Goal: Task Accomplishment & Management: Use online tool/utility

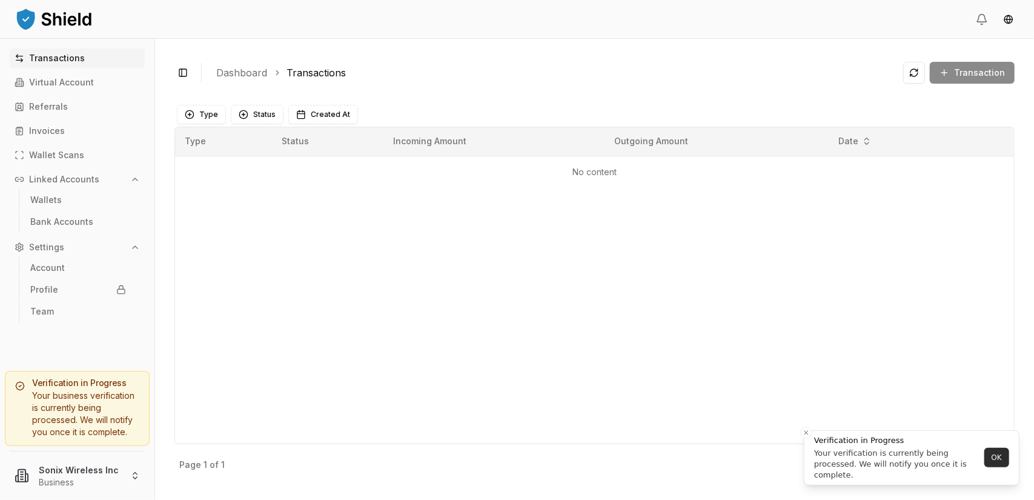
click at [997, 460] on button "OK" at bounding box center [996, 457] width 25 height 19
click at [89, 197] on link "Wallets" at bounding box center [77, 199] width 105 height 19
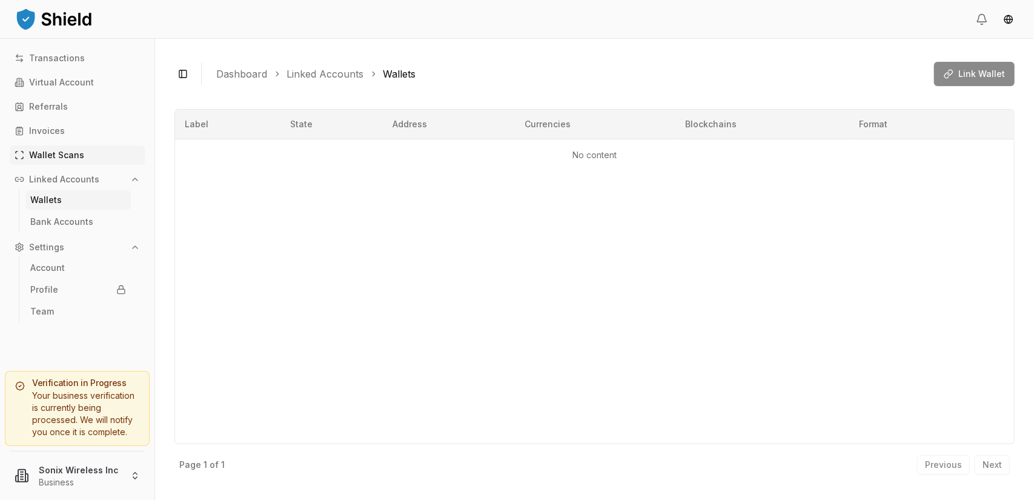
click at [55, 156] on p "Wallet Scans" at bounding box center [56, 155] width 55 height 8
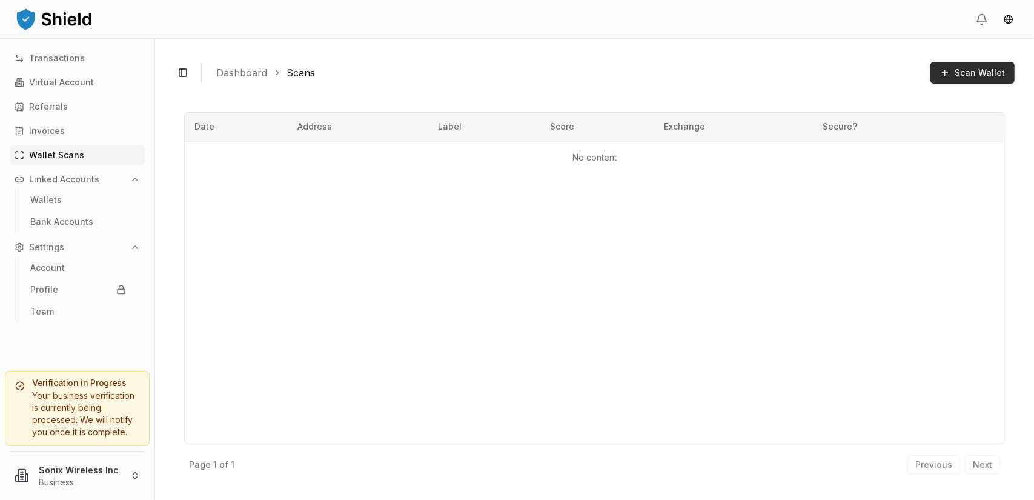
click at [969, 78] on button "Scan Wallet" at bounding box center [972, 73] width 84 height 22
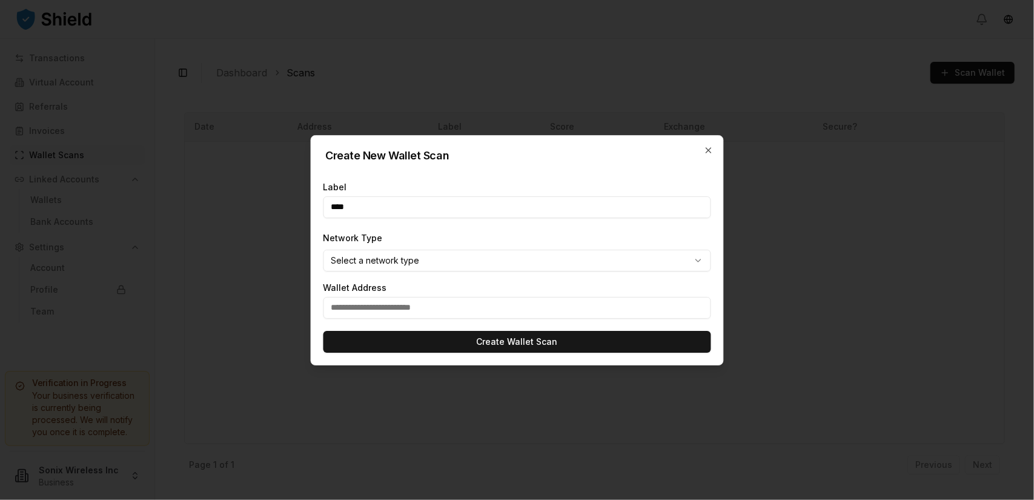
type input "****"
click at [410, 305] on input "text" at bounding box center [517, 308] width 388 height 22
paste input "**********"
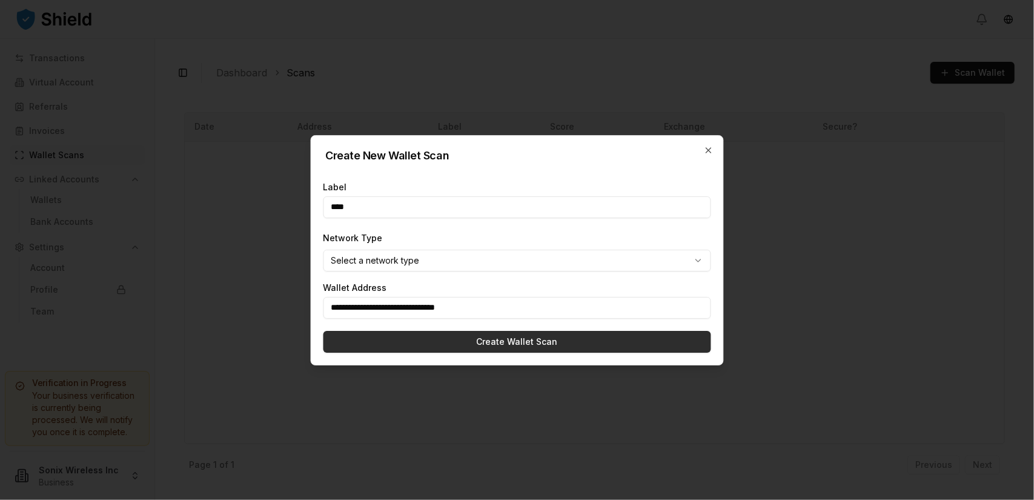
type input "**********"
click at [525, 341] on button "Create Wallet Scan" at bounding box center [517, 342] width 388 height 22
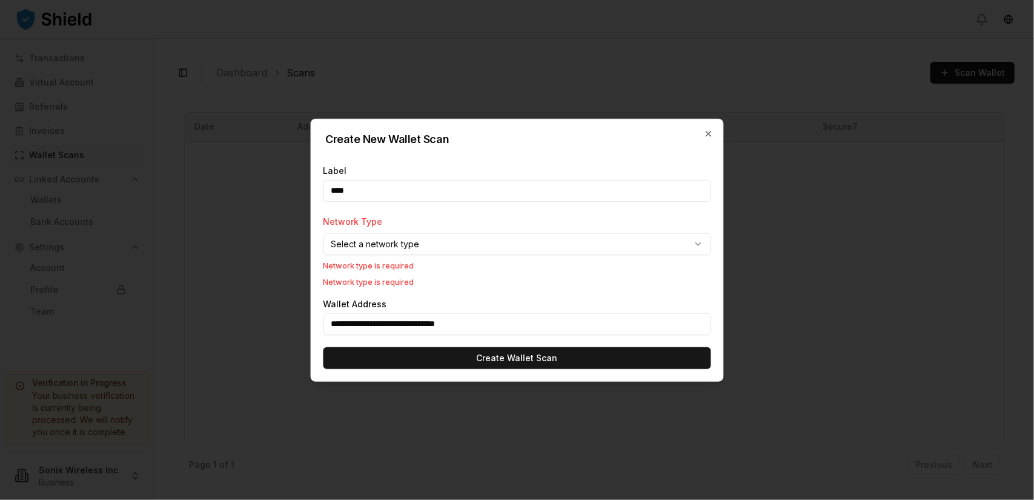
click at [502, 240] on body "**********" at bounding box center [517, 250] width 1034 height 500
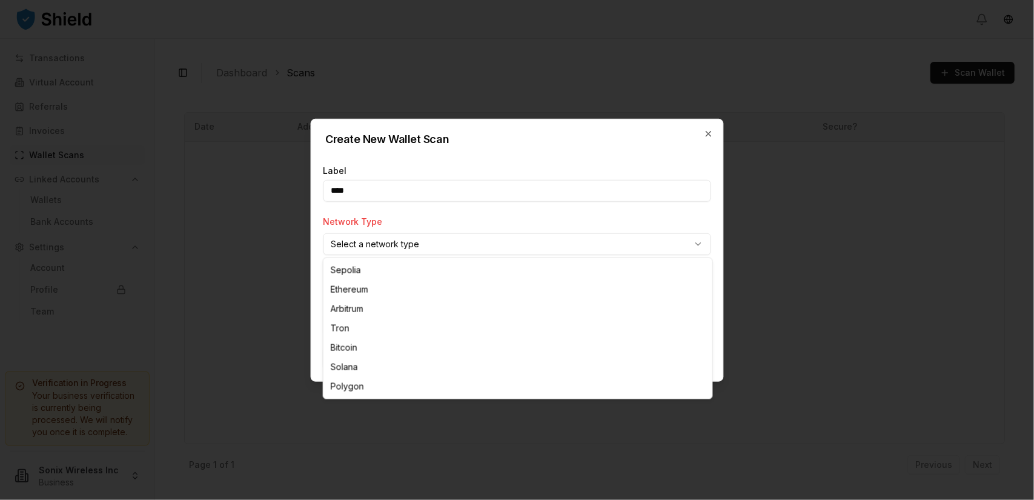
select select "****"
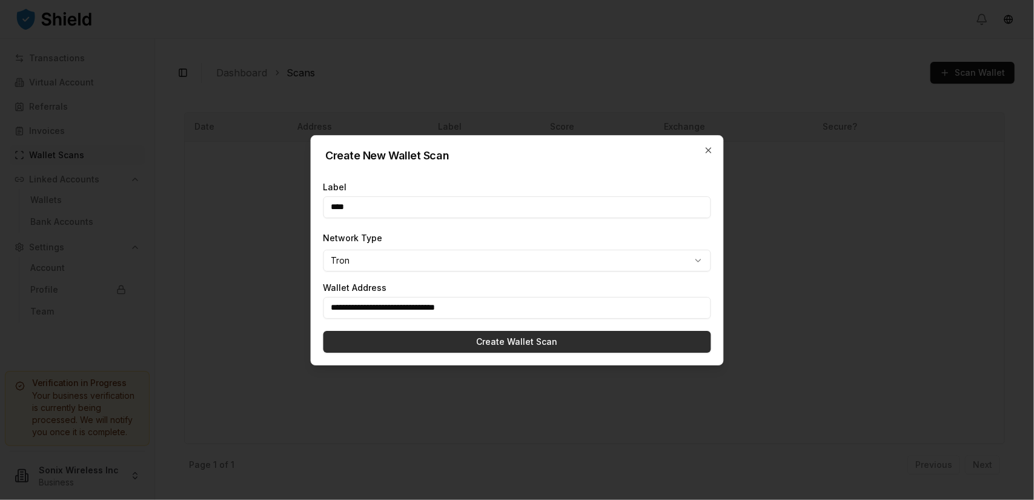
click at [485, 339] on button "Create Wallet Scan" at bounding box center [517, 342] width 388 height 22
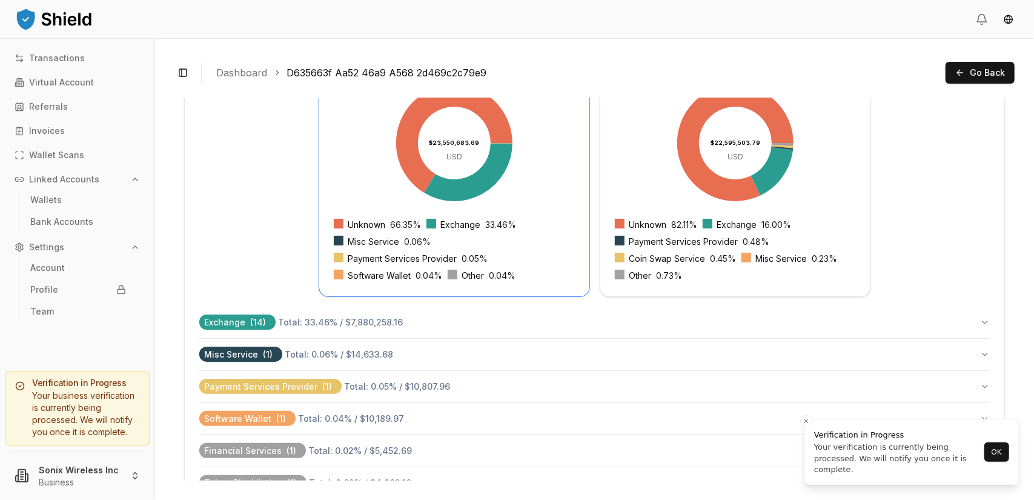
scroll to position [500, 0]
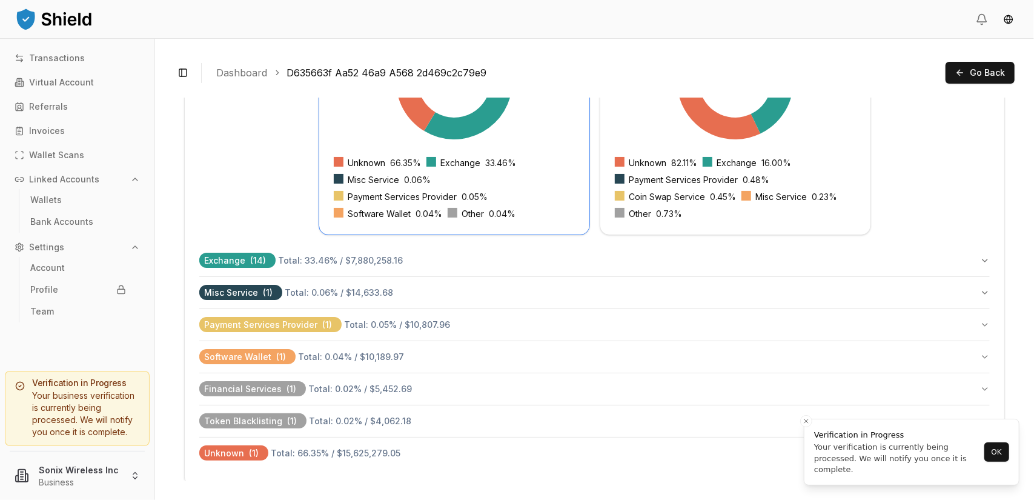
click at [288, 262] on span "Total: 33.46 % / $7,880,258.16" at bounding box center [340, 260] width 125 height 10
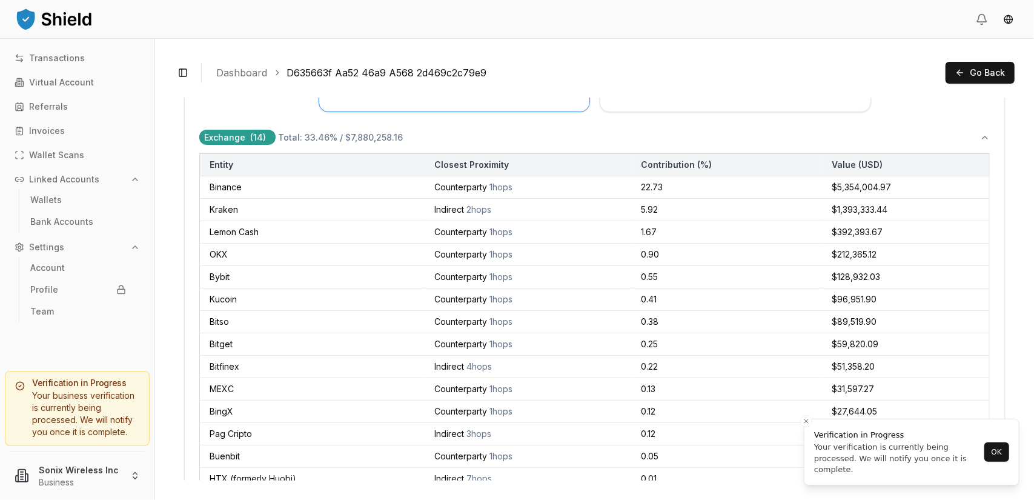
scroll to position [825, 0]
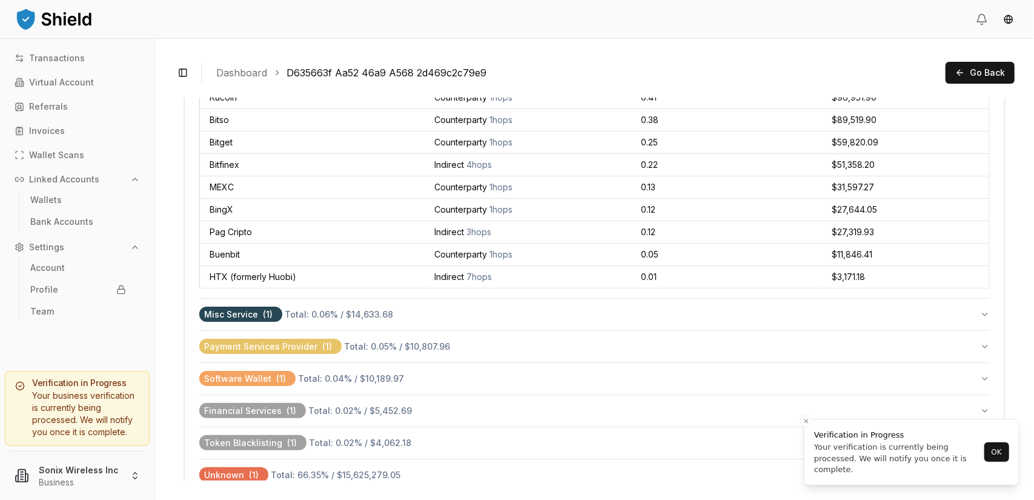
click at [331, 469] on span "Total: 66.35 % / $15,625,279.05" at bounding box center [336, 474] width 130 height 10
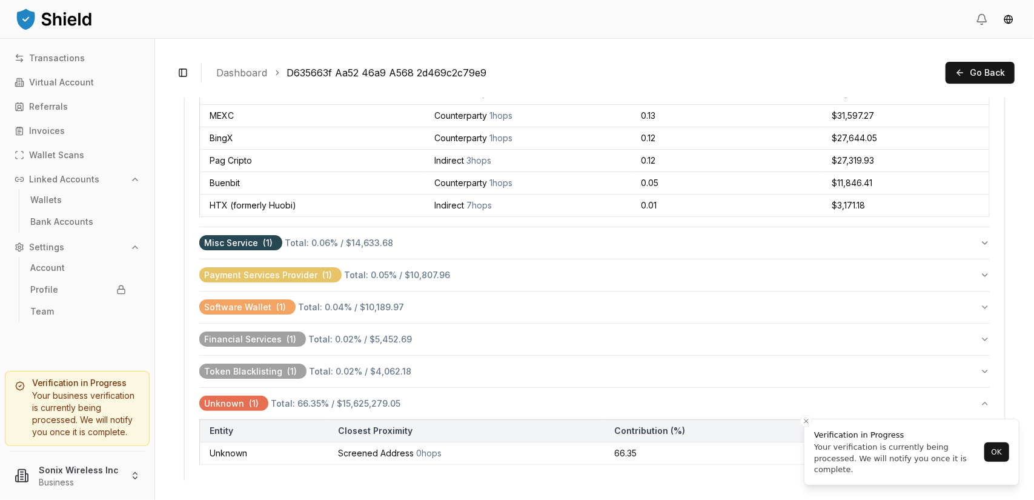
scroll to position [898, 0]
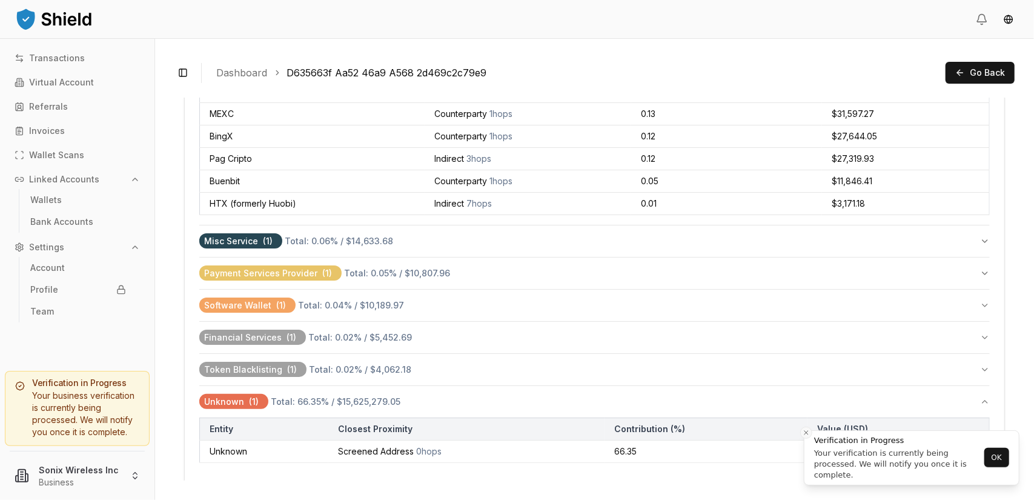
click at [804, 432] on icon "Close toast" at bounding box center [806, 432] width 7 height 7
click at [326, 364] on span "Total: 0.02 % / $4,062.18" at bounding box center [360, 369] width 102 height 10
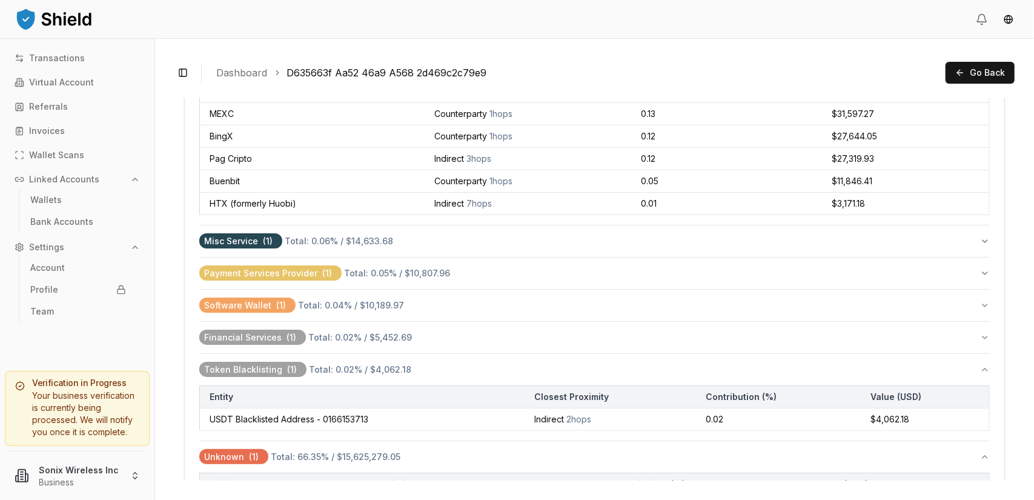
click at [320, 386] on th "Entity" at bounding box center [362, 396] width 325 height 22
click at [311, 332] on span "Total: 0.02 % / $5,452.69" at bounding box center [360, 337] width 104 height 10
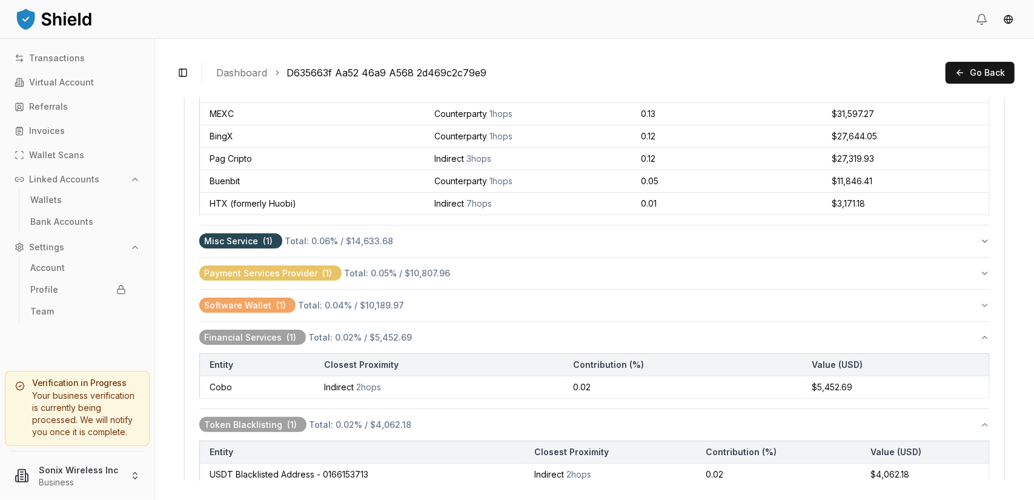
click at [311, 332] on span "Total: 0.02 % / $5,452.69" at bounding box center [360, 337] width 104 height 10
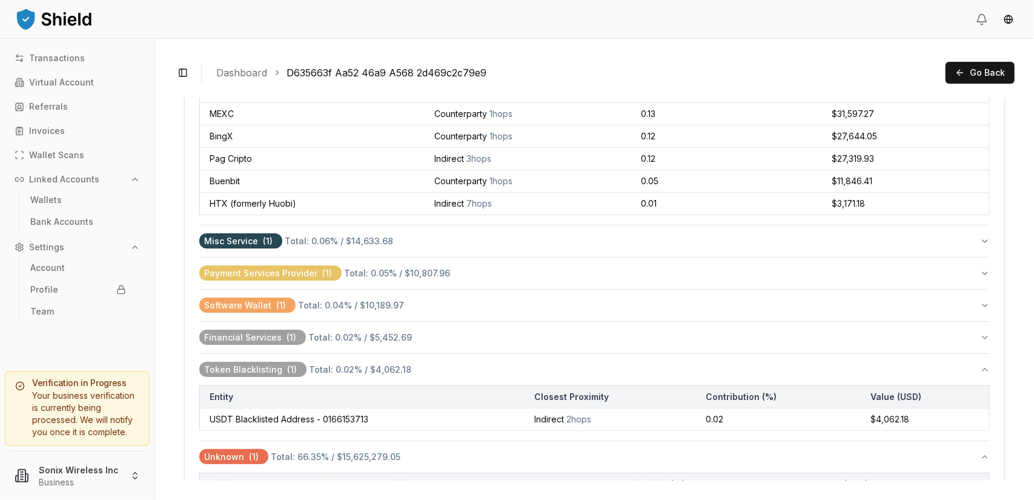
click at [311, 385] on th "Entity" at bounding box center [362, 396] width 325 height 22
click at [308, 460] on button "Unknown ( 1 ) Total: 66.35 % / $15,625,279.05" at bounding box center [594, 456] width 790 height 31
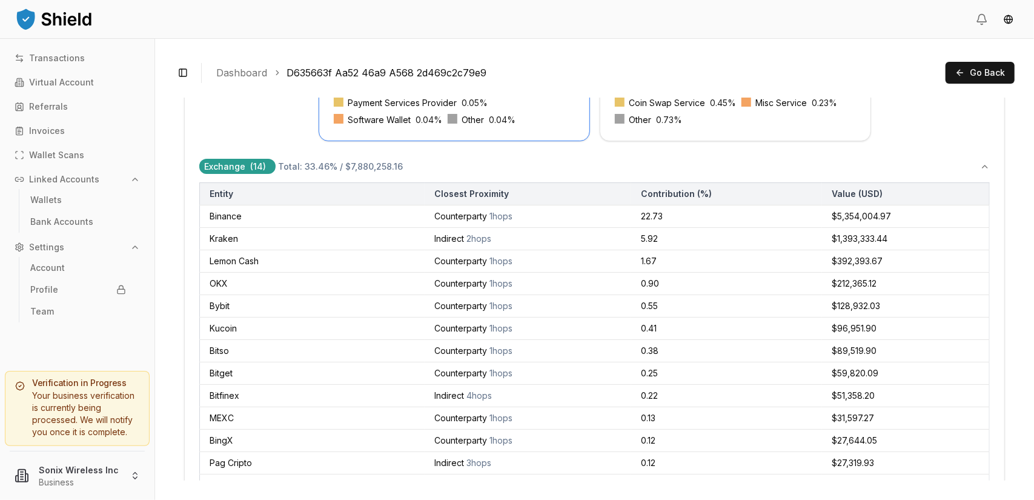
scroll to position [293, 0]
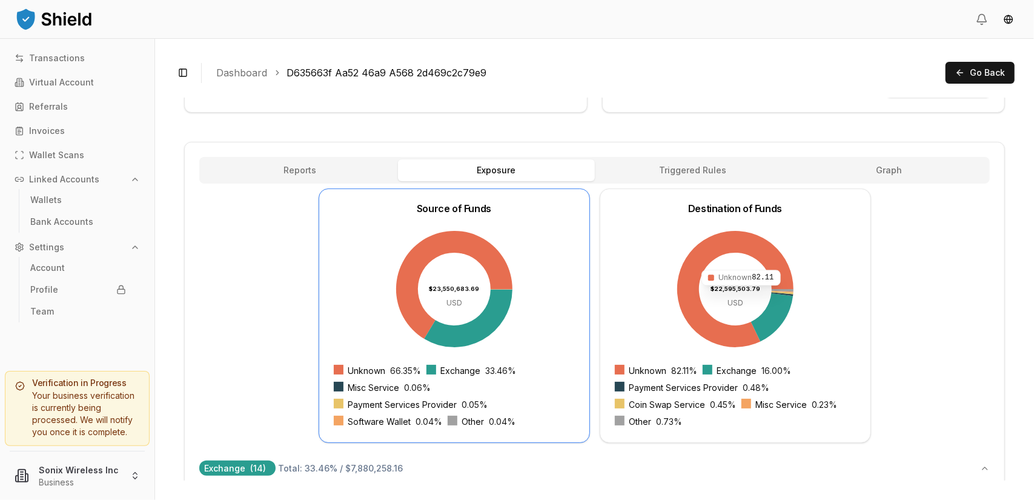
click at [743, 329] on icon at bounding box center [735, 289] width 116 height 116
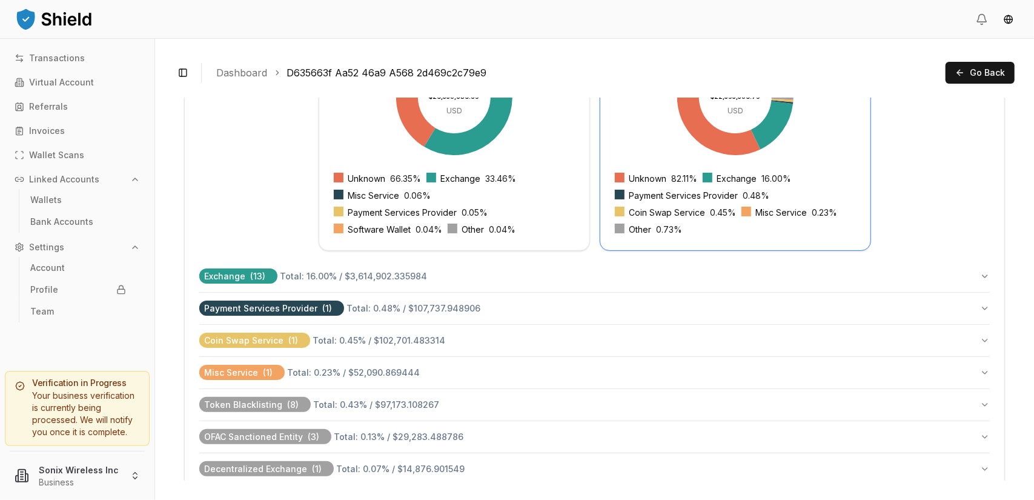
scroll to position [458, 0]
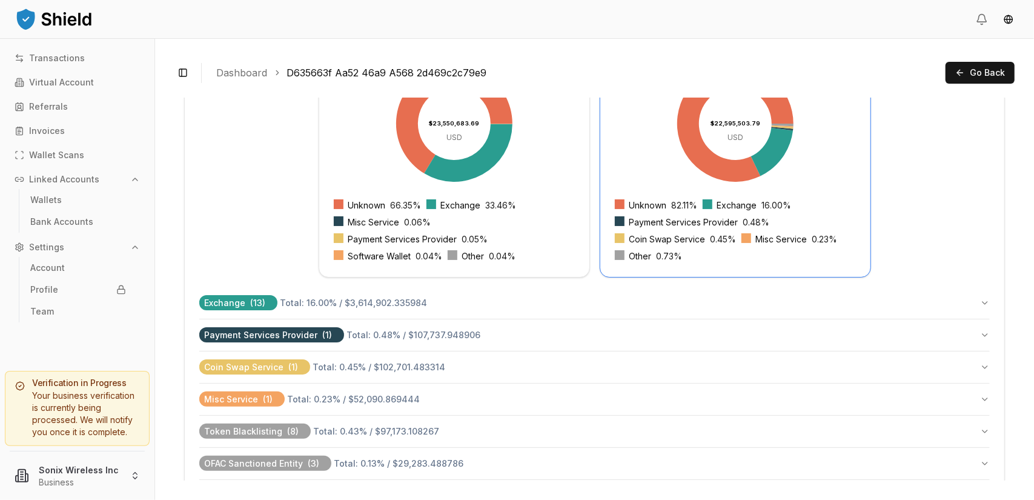
click at [381, 458] on span "Total: 0.13 % / $29,283.488786" at bounding box center [399, 463] width 130 height 10
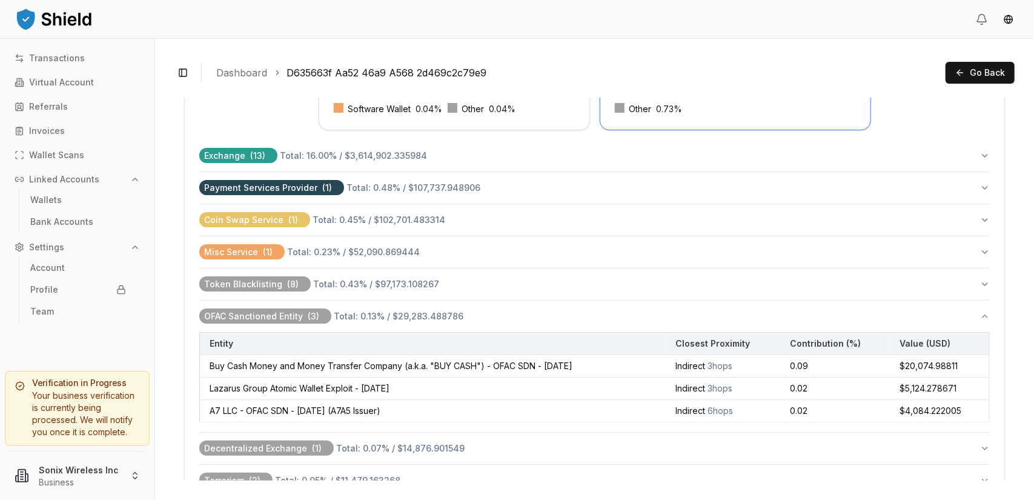
scroll to position [660, 0]
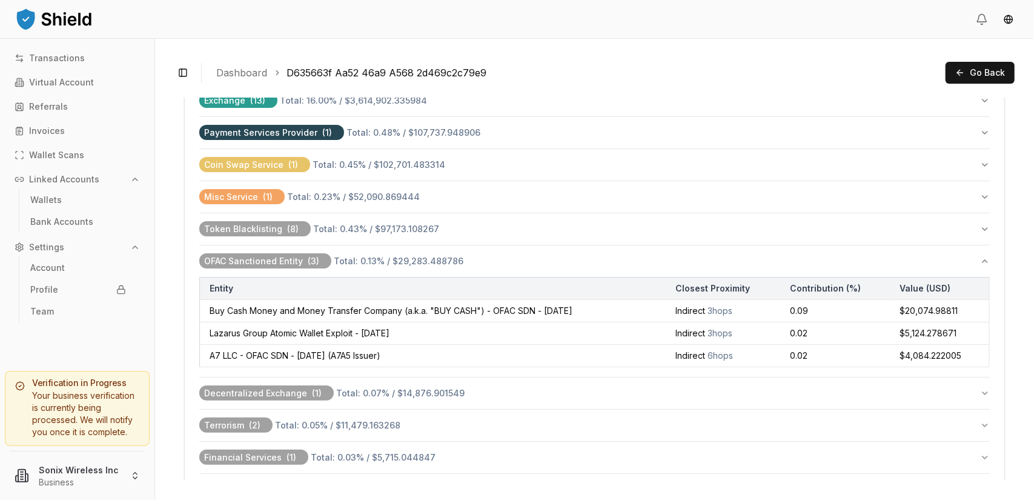
click at [306, 420] on span "Total: 0.05 % / $11,479.163268" at bounding box center [337, 425] width 125 height 10
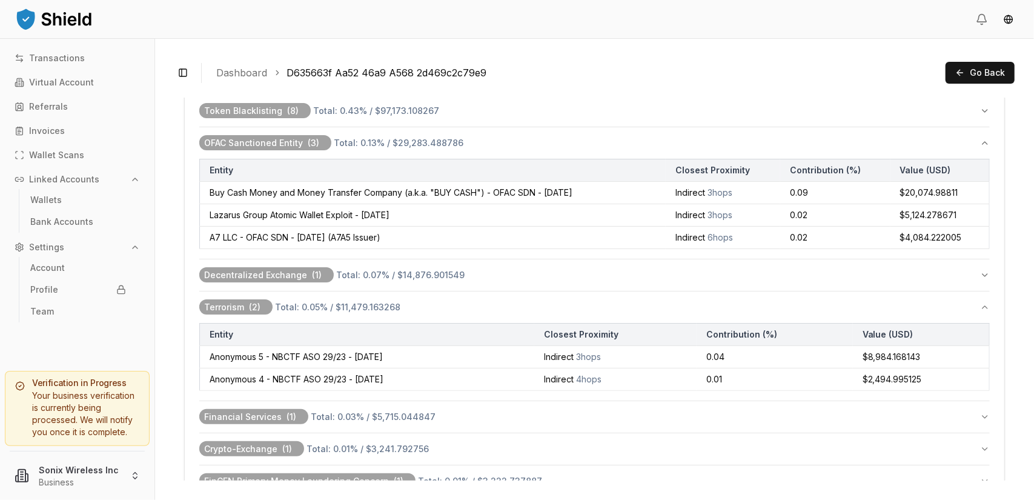
scroll to position [836, 0]
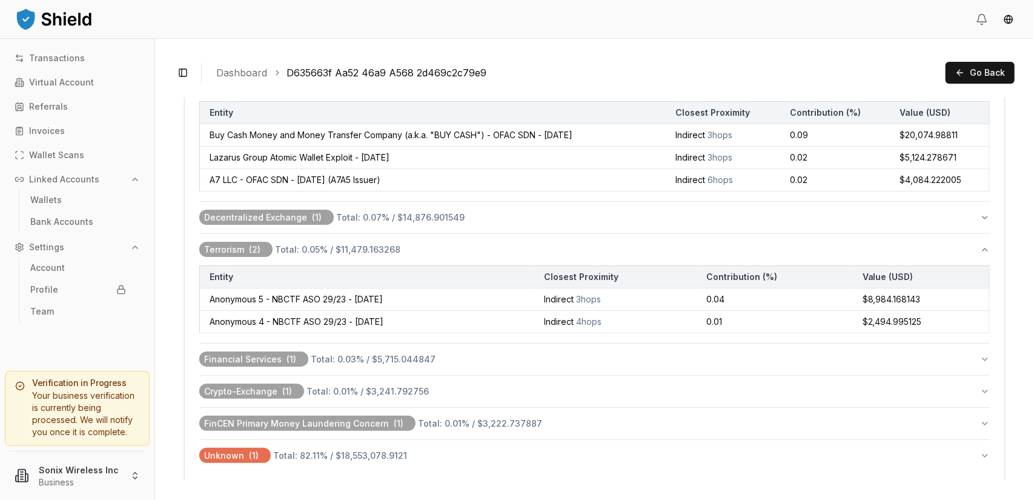
click at [277, 418] on span "FinCEN Primary Money Laundering Concern ( 1 )" at bounding box center [307, 423] width 216 height 15
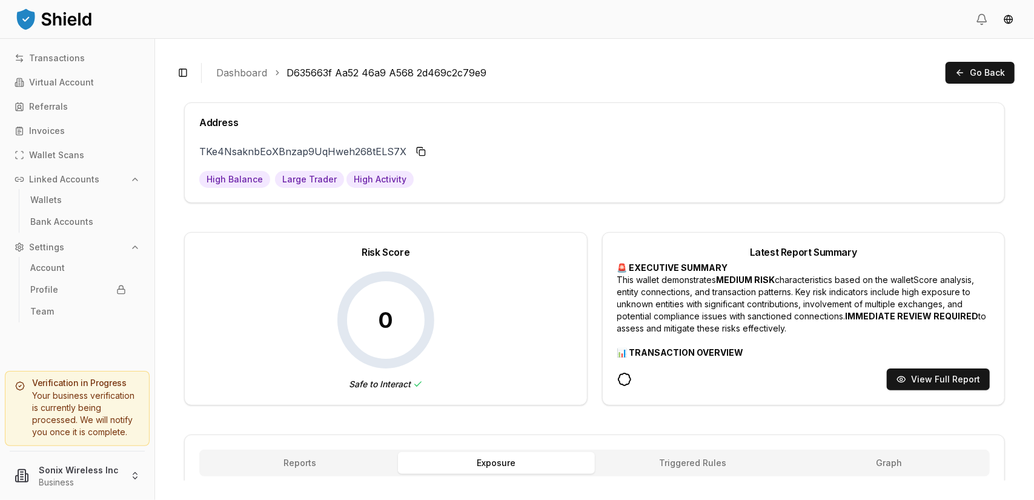
scroll to position [0, 0]
click at [1005, 22] on html "Transactions Virtual Account Referrals Invoices Wallet Scans Linked Accounts Wa…" at bounding box center [517, 250] width 1034 height 500
click at [978, 64] on div "Español" at bounding box center [985, 64] width 91 height 19
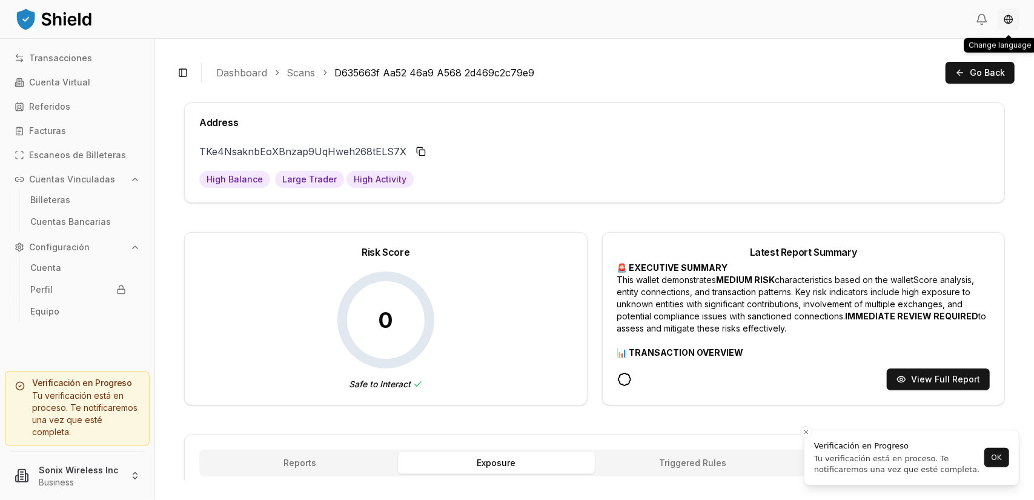
click at [1013, 20] on html "Transacciones Cuenta Virtual Referidos Facturas Escaneos de Billeteras Cuentas …" at bounding box center [517, 250] width 1034 height 500
click at [974, 46] on div "English" at bounding box center [985, 45] width 91 height 19
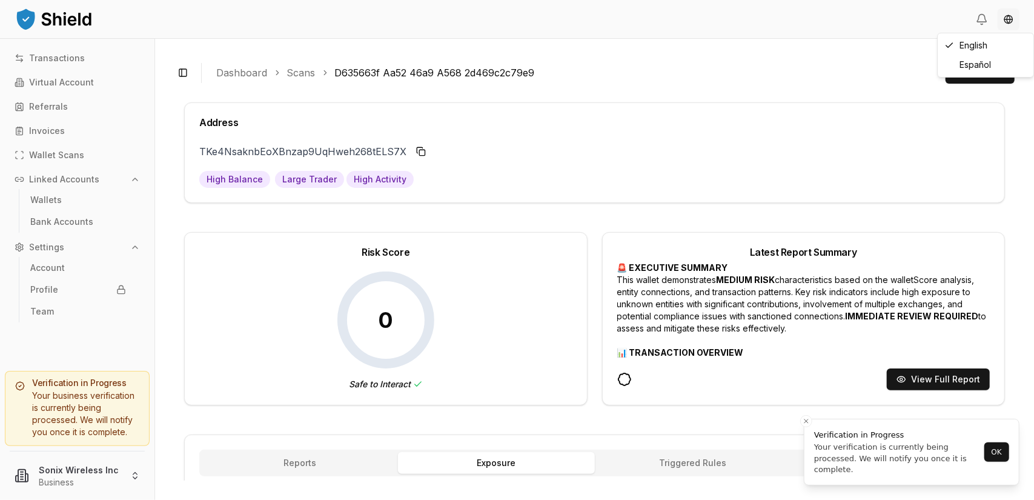
click at [1008, 23] on html "Transactions Virtual Account Referrals Invoices Wallet Scans Linked Accounts Wa…" at bounding box center [517, 250] width 1034 height 500
click at [879, 31] on html "Transactions Virtual Account Referrals Invoices Wallet Scans Linked Accounts Wa…" at bounding box center [517, 250] width 1034 height 500
